Goal: Information Seeking & Learning: Learn about a topic

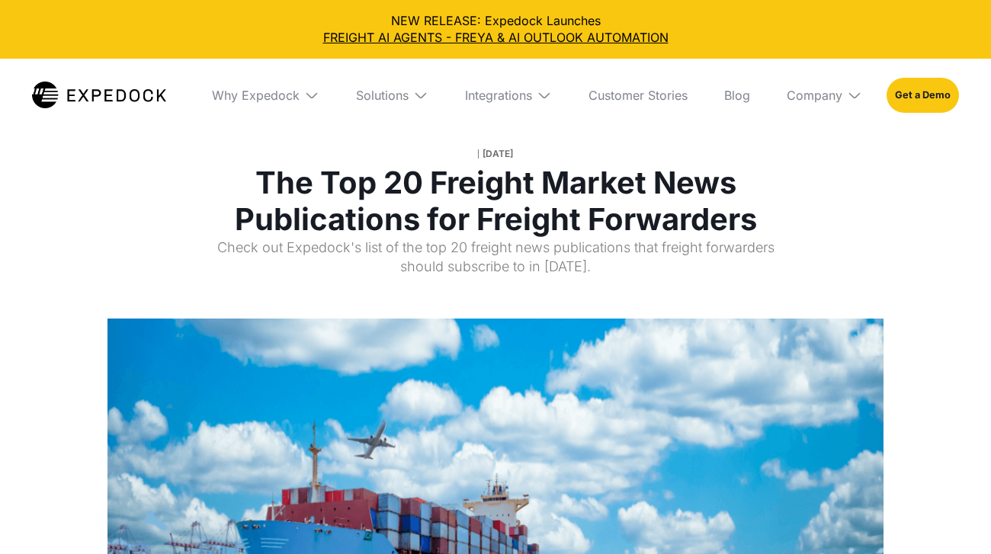
select select
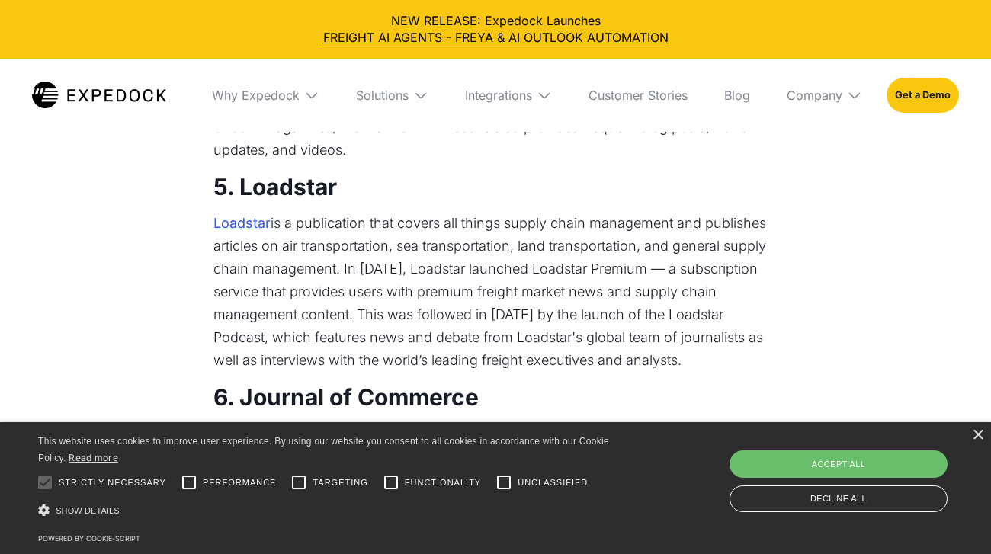
scroll to position [1274, 0]
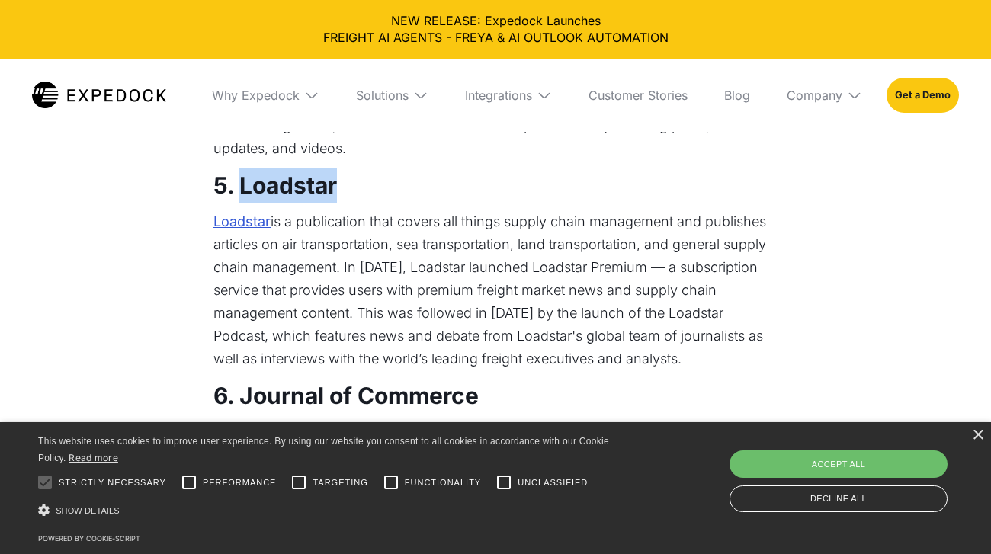
drag, startPoint x: 337, startPoint y: 214, endPoint x: 241, endPoint y: 213, distance: 96.0
click at [241, 203] on h3 "5. Loadstar" at bounding box center [495, 185] width 564 height 35
click at [242, 233] on link "Loadstar" at bounding box center [241, 221] width 57 height 23
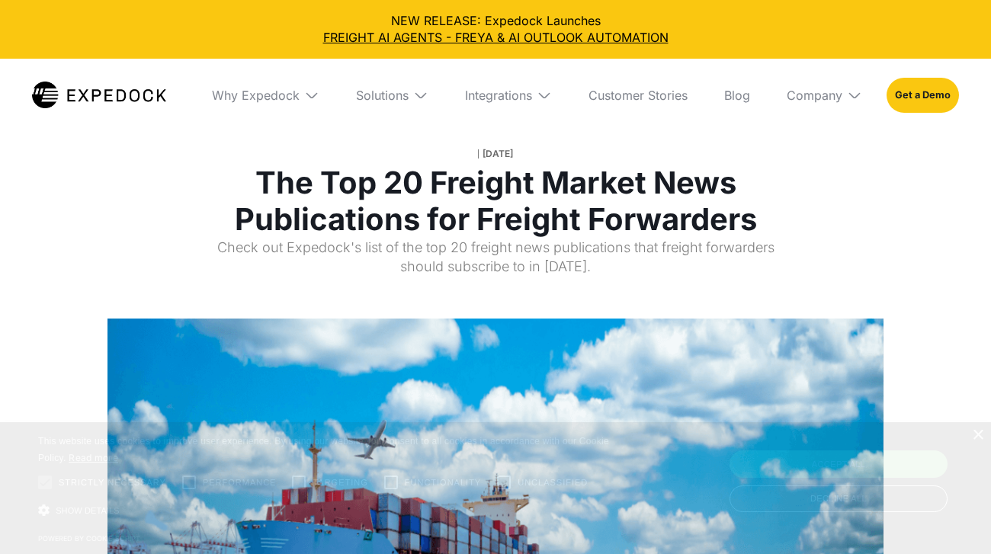
select select
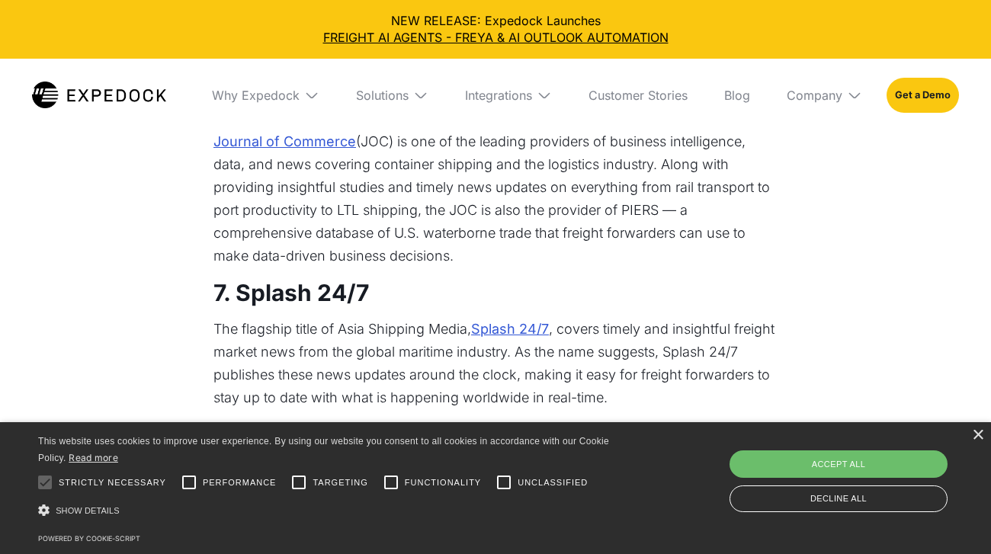
scroll to position [1562, 0]
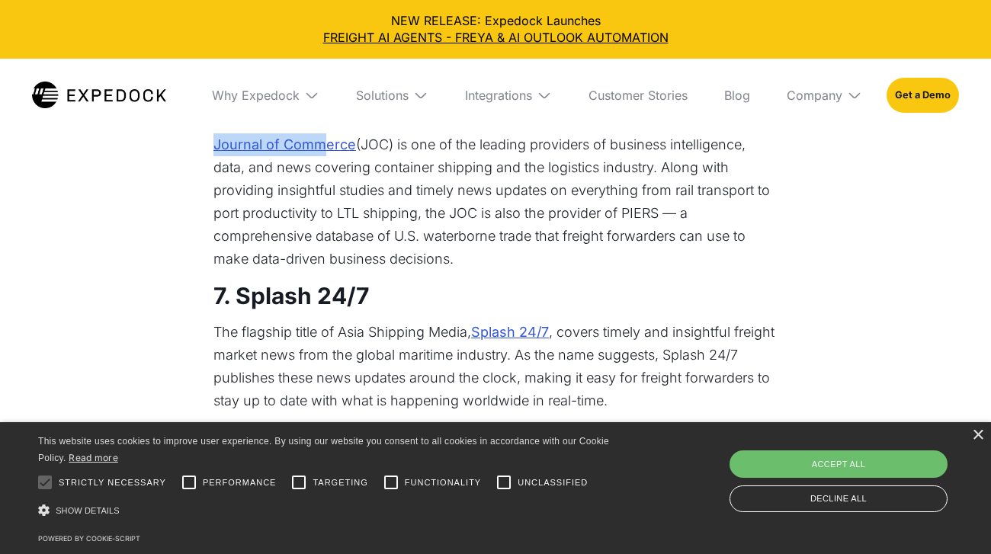
drag, startPoint x: 201, startPoint y: 177, endPoint x: 328, endPoint y: 184, distance: 126.7
click at [303, 156] on link "Journal of Commerce" at bounding box center [284, 144] width 143 height 23
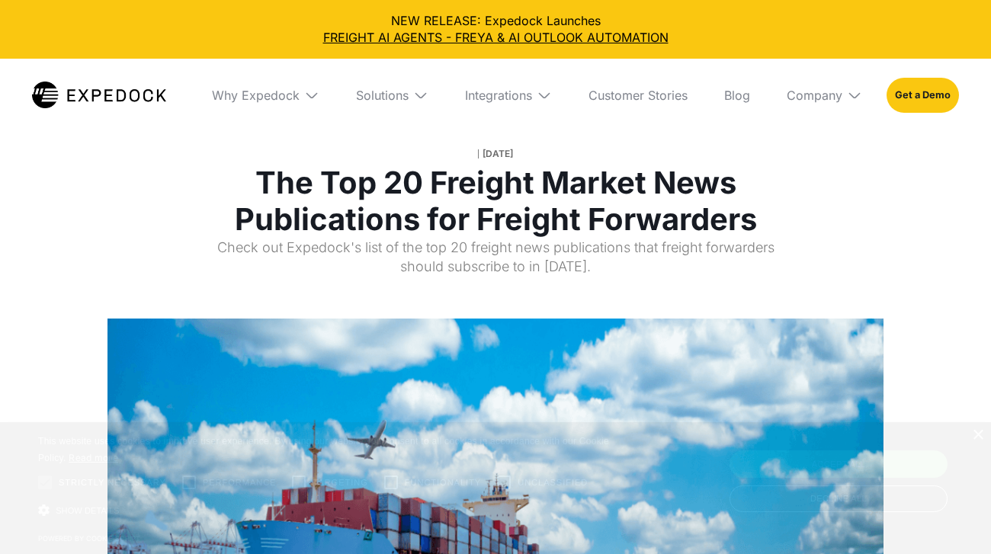
select select
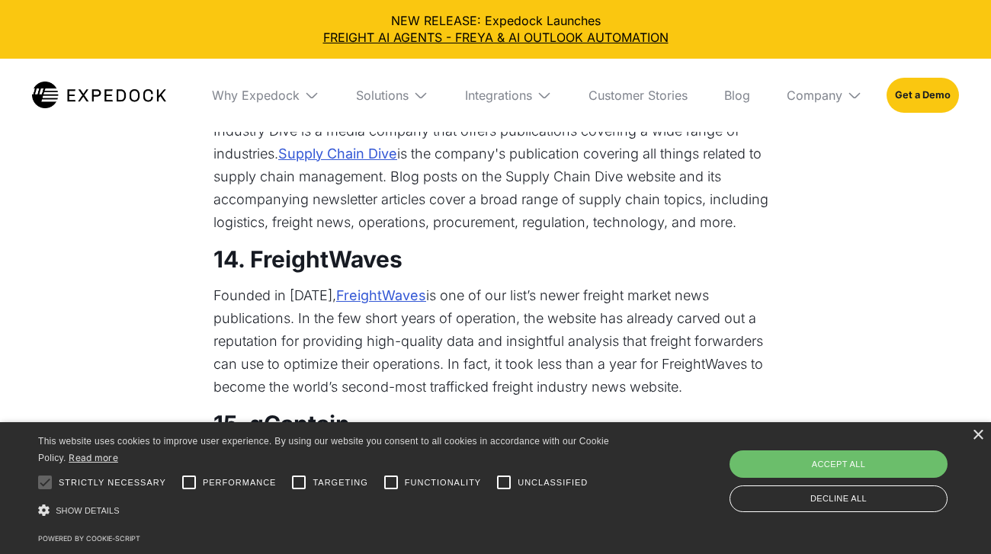
scroll to position [2664, 0]
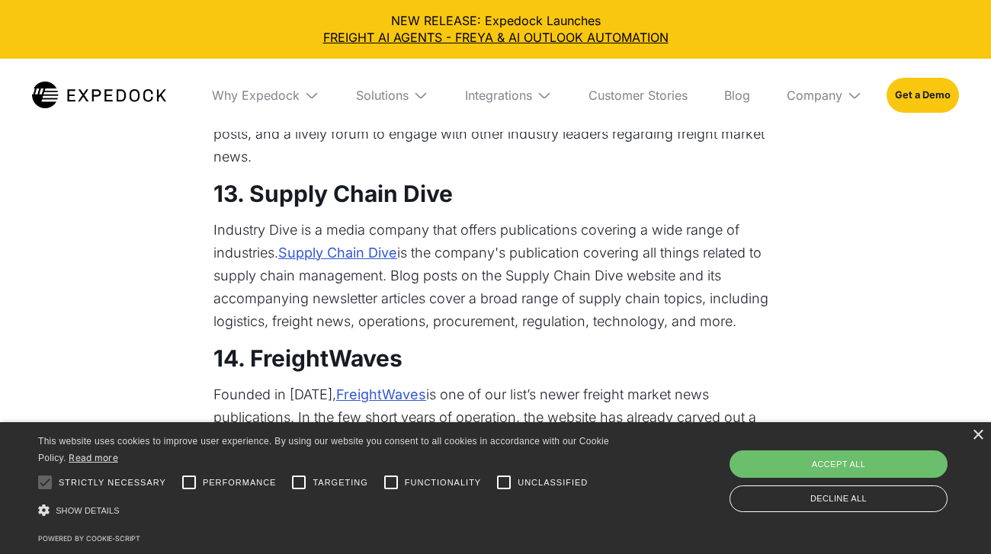
click at [364, 261] on link "Supply Chain Dive" at bounding box center [337, 253] width 119 height 23
